Goal: Download file/media

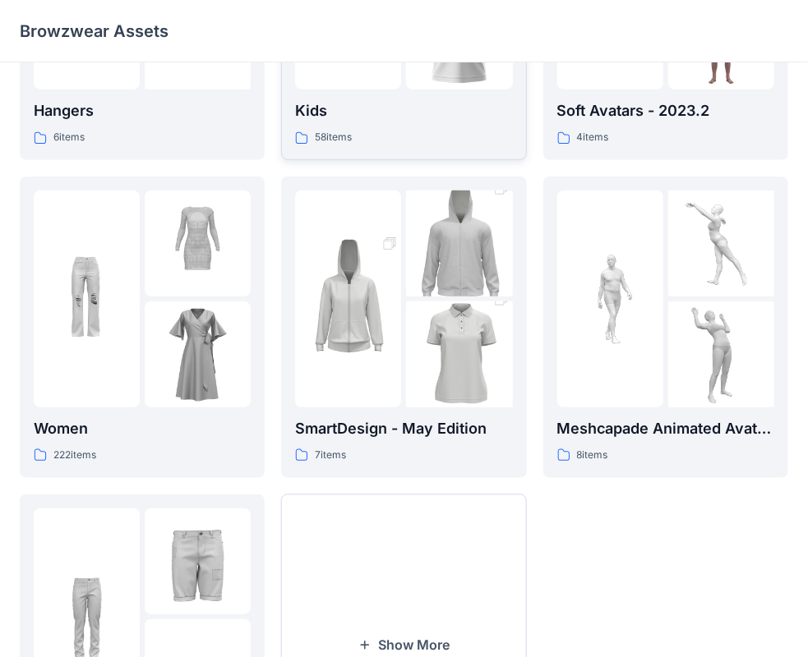
scroll to position [246, 0]
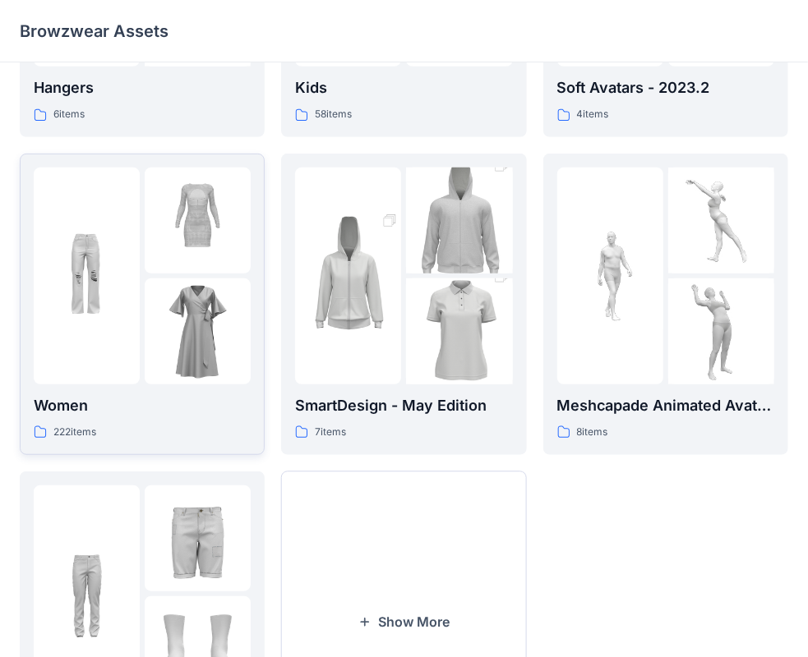
click at [122, 212] on div at bounding box center [87, 276] width 106 height 217
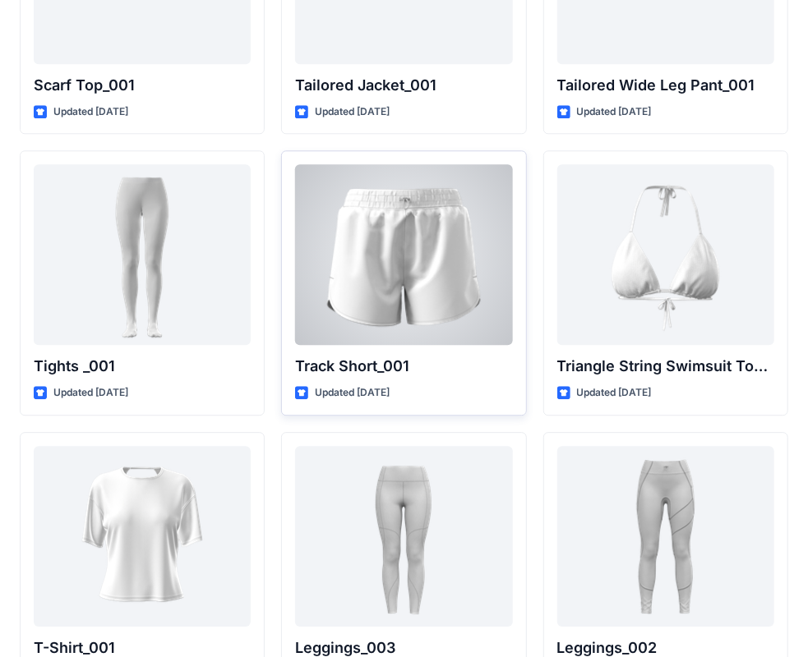
scroll to position [18587, 0]
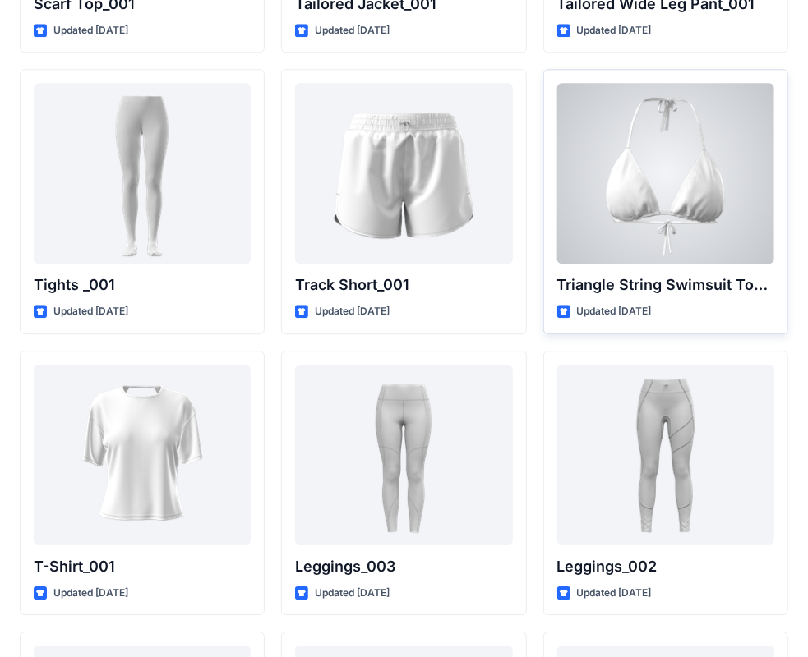
click at [657, 128] on div at bounding box center [665, 173] width 217 height 181
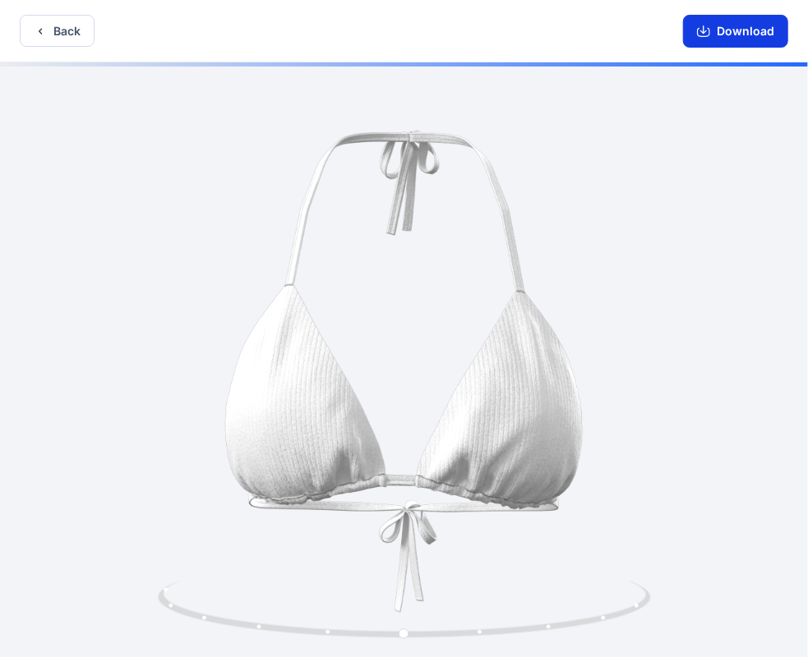
click at [711, 38] on button "Download" at bounding box center [735, 31] width 105 height 33
